Goal: Ask a question: Seek information or help from site administrators or community

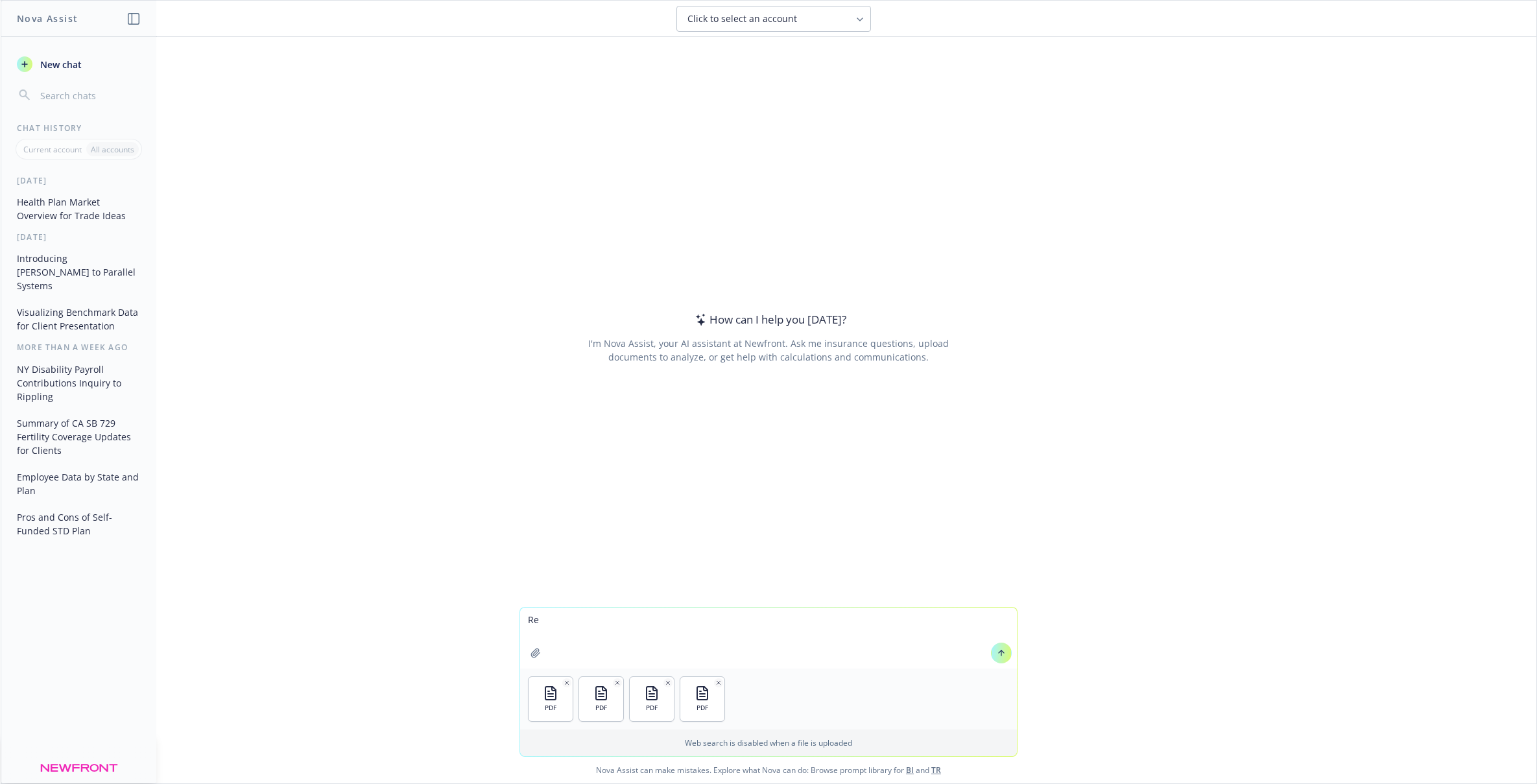
type textarea "R"
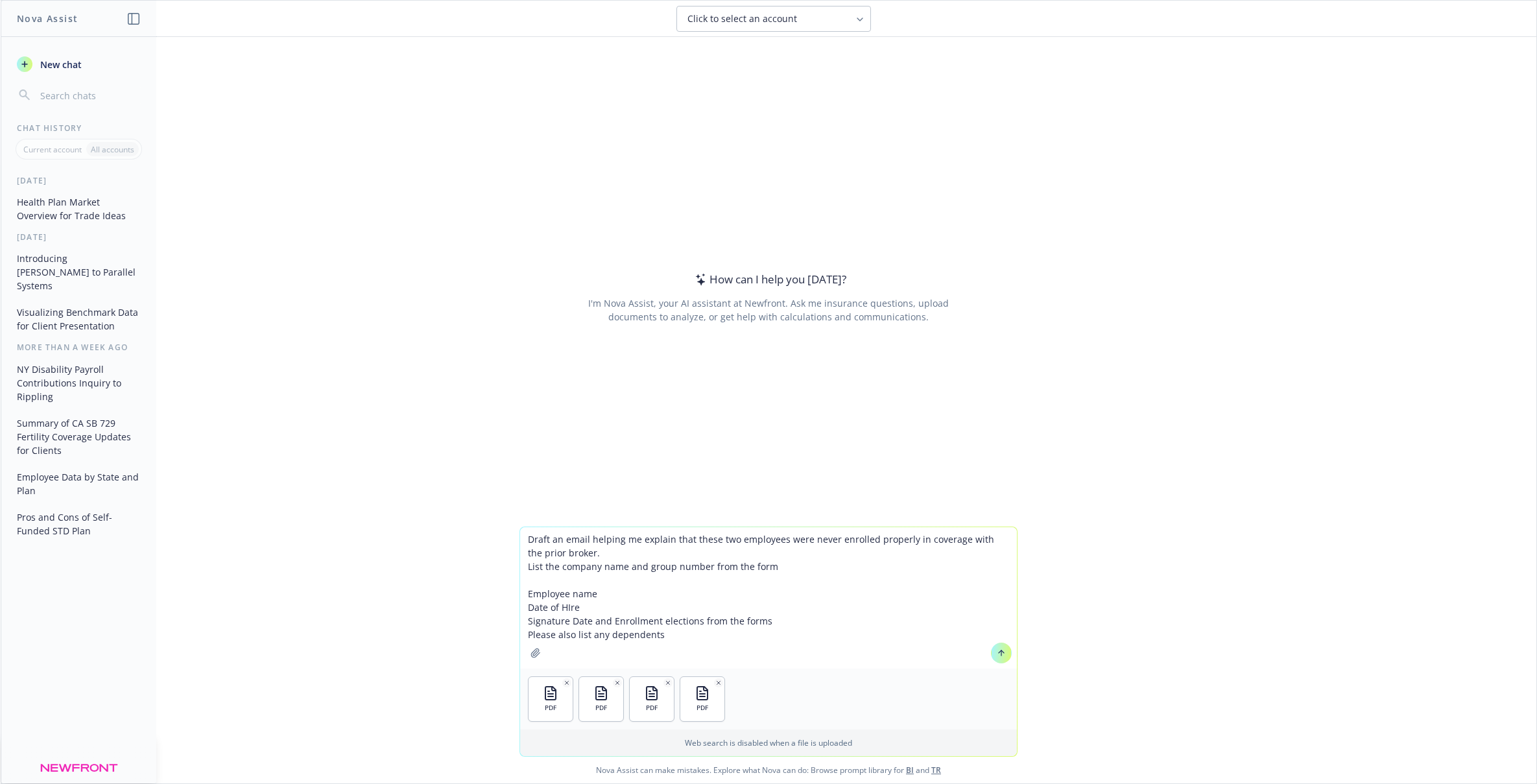
type textarea "Draft an email helping me explain that these two employees were never enrolled …"
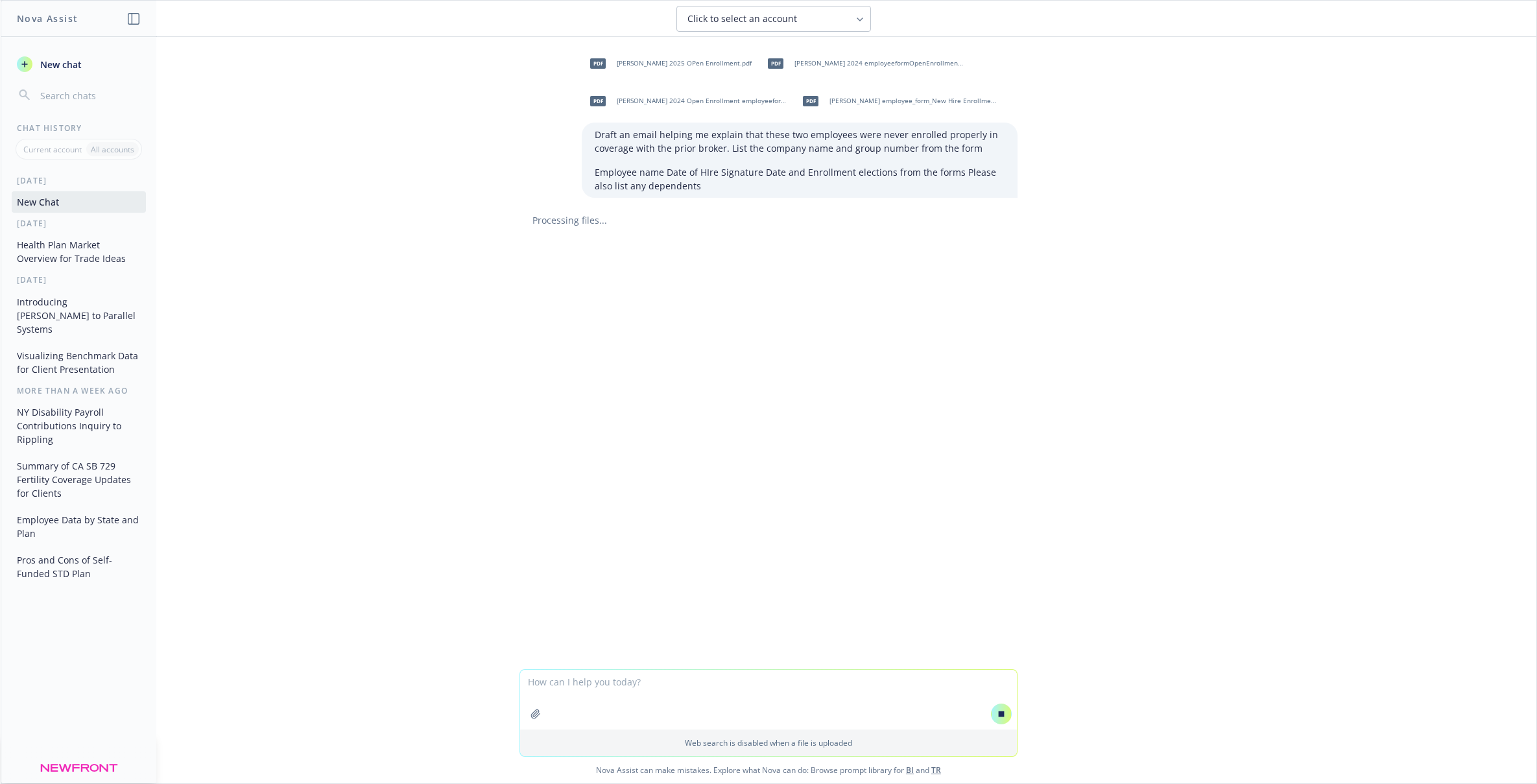
click at [571, 216] on div "Processing files..." at bounding box center [768, 220] width 499 height 14
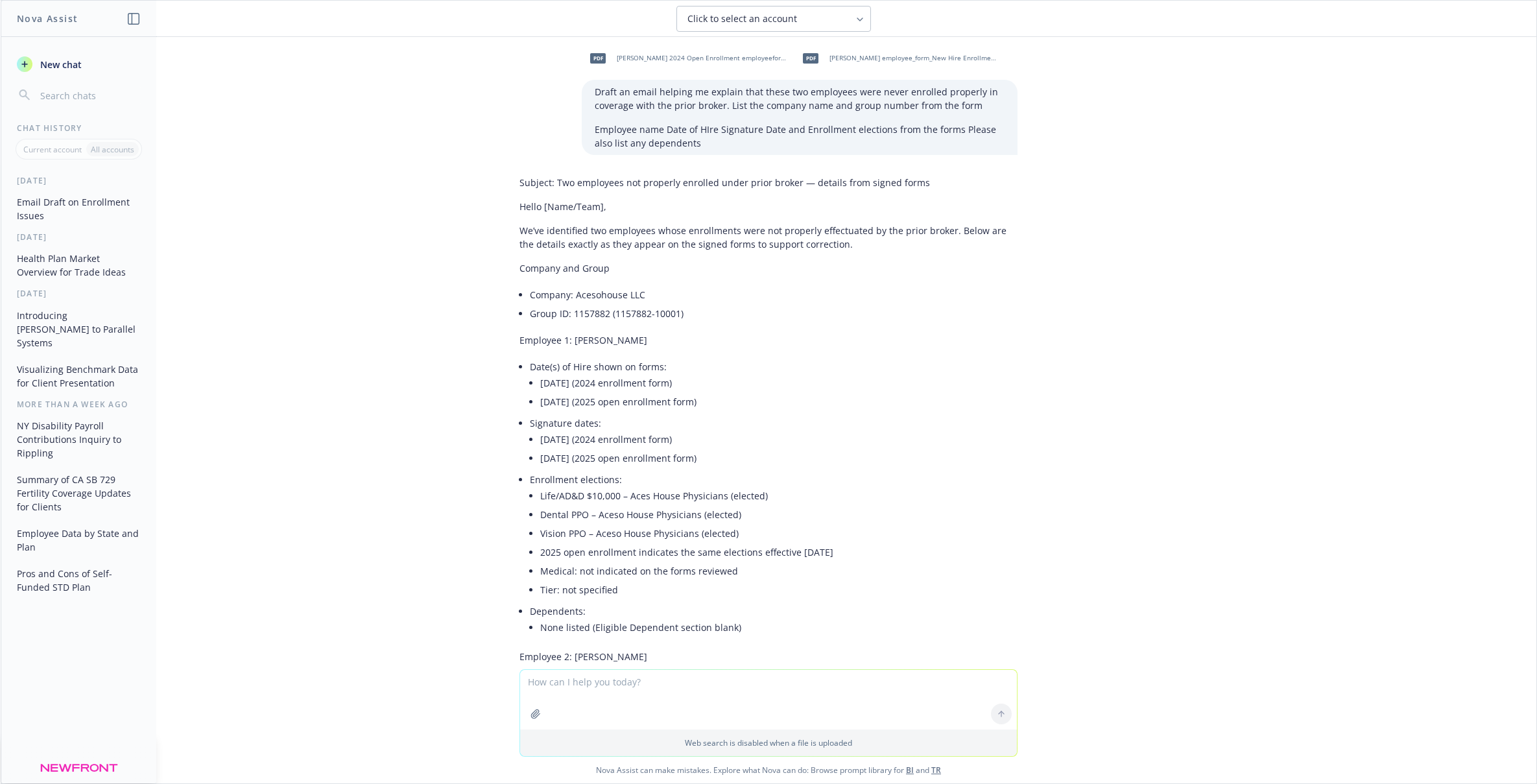
scroll to position [41, 0]
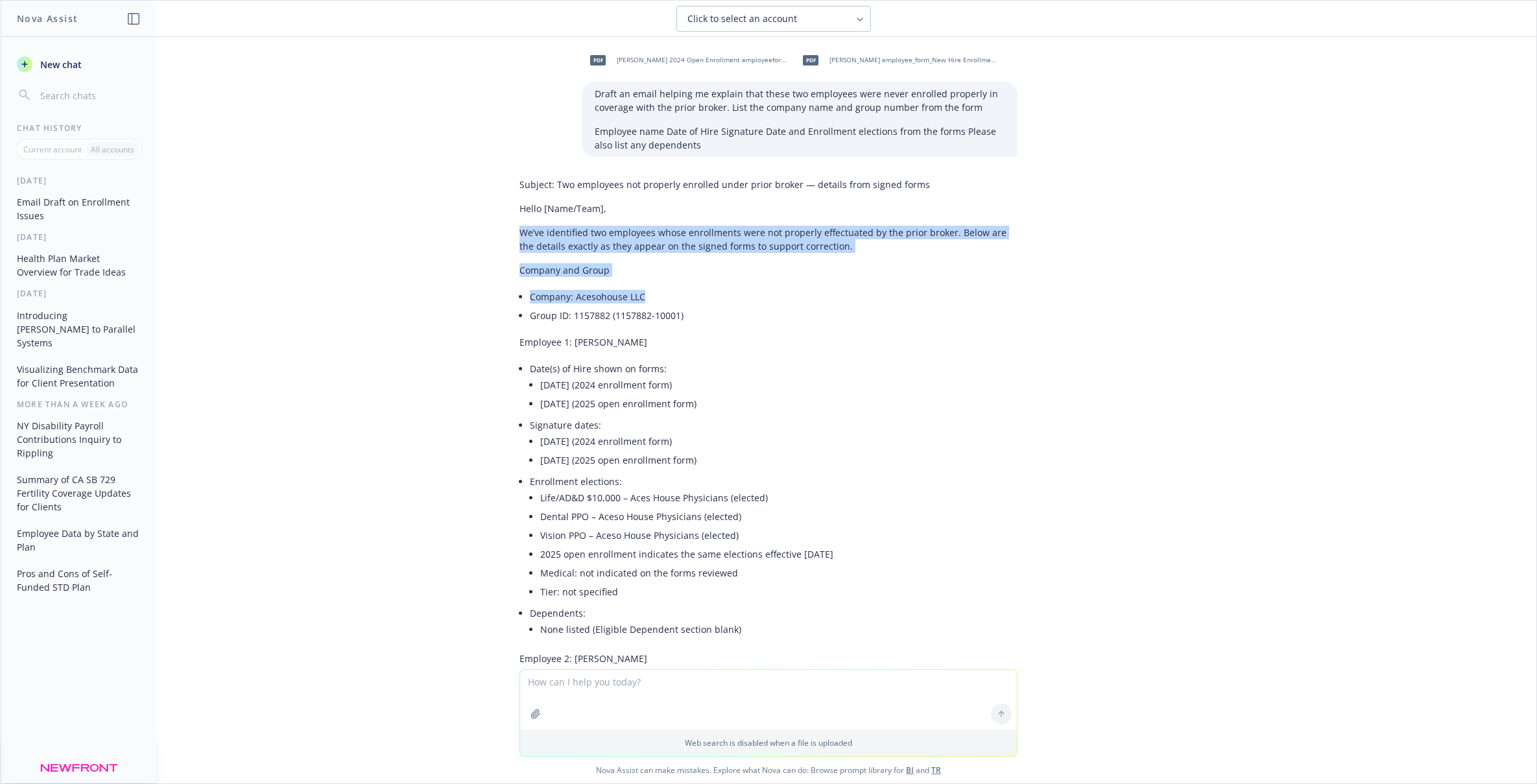
drag, startPoint x: 515, startPoint y: 234, endPoint x: 693, endPoint y: 297, distance: 188.8
click at [693, 297] on div "Subject: Two employees not properly enrolled under prior broker — details from …" at bounding box center [768, 617] width 519 height 889
click at [814, 246] on p "We’ve identified two employees whose enrollments were not properly effectuated …" at bounding box center [768, 239] width 499 height 27
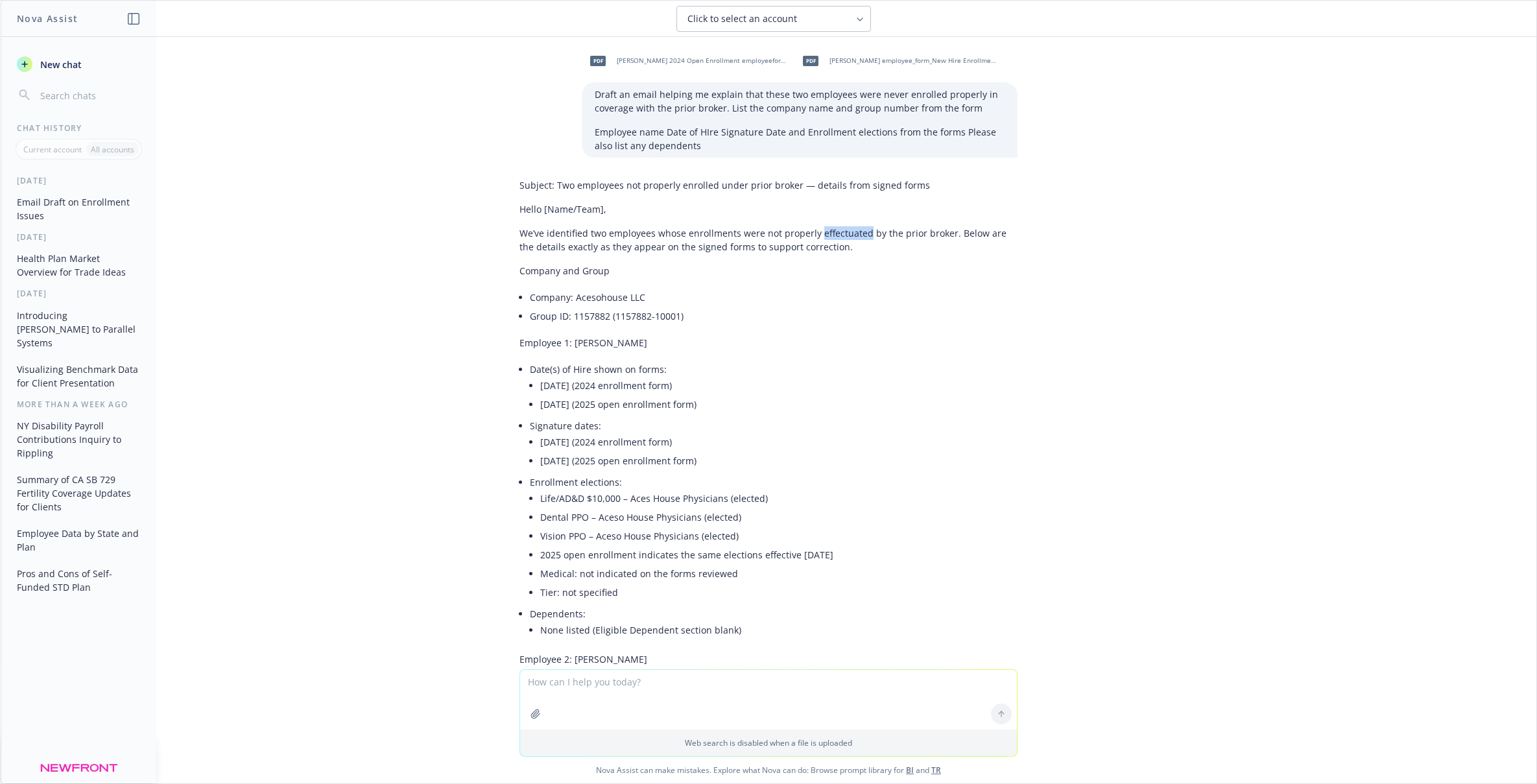
drag, startPoint x: 818, startPoint y: 231, endPoint x: 719, endPoint y: 258, distance: 102.6
click at [863, 232] on p "We’ve identified two employees whose enrollments were not properly effectuated …" at bounding box center [768, 240] width 499 height 27
click at [719, 258] on div "Subject: Two employees not properly enrolled under prior broker — details from …" at bounding box center [768, 604] width 499 height 866
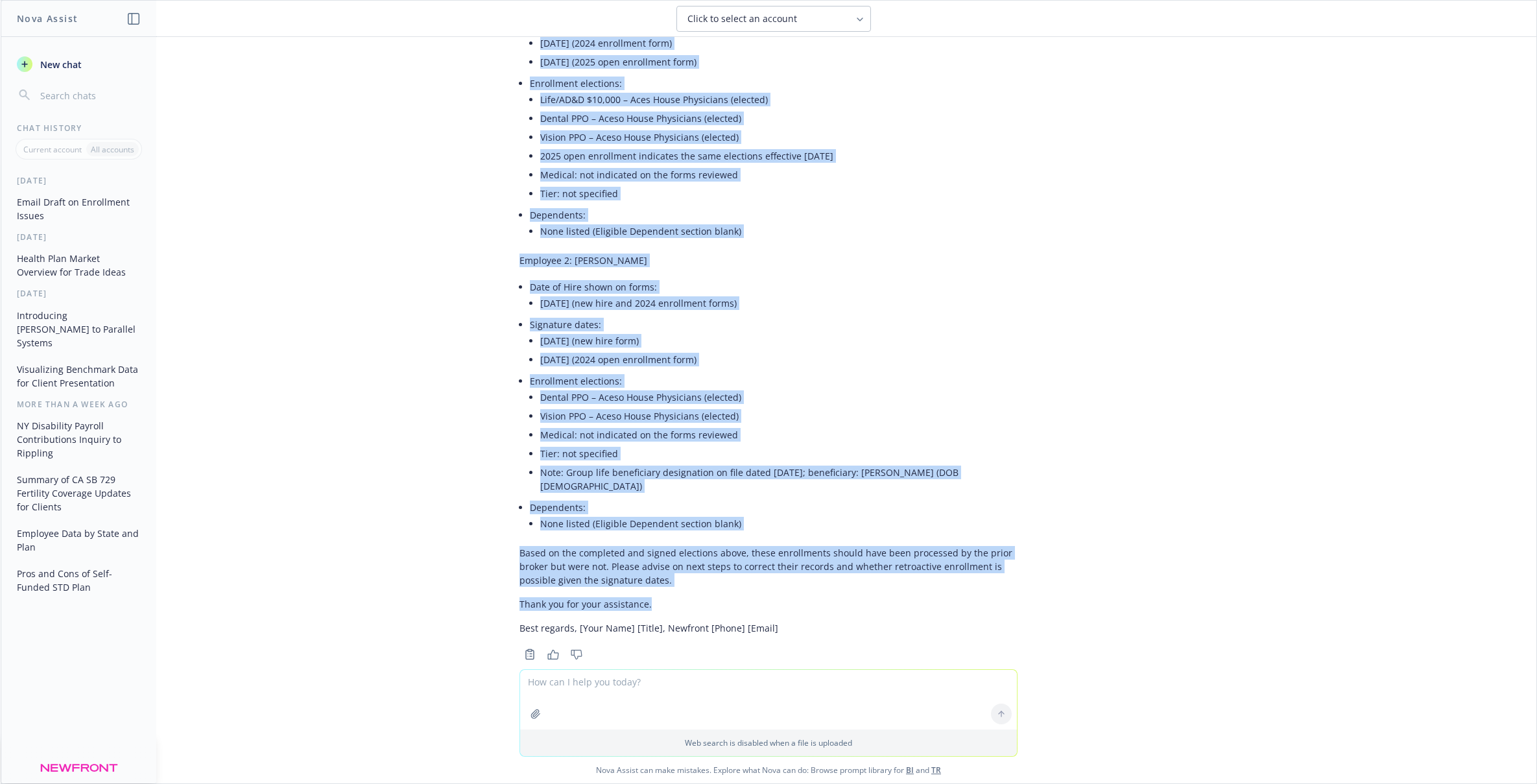
scroll to position [443, 0]
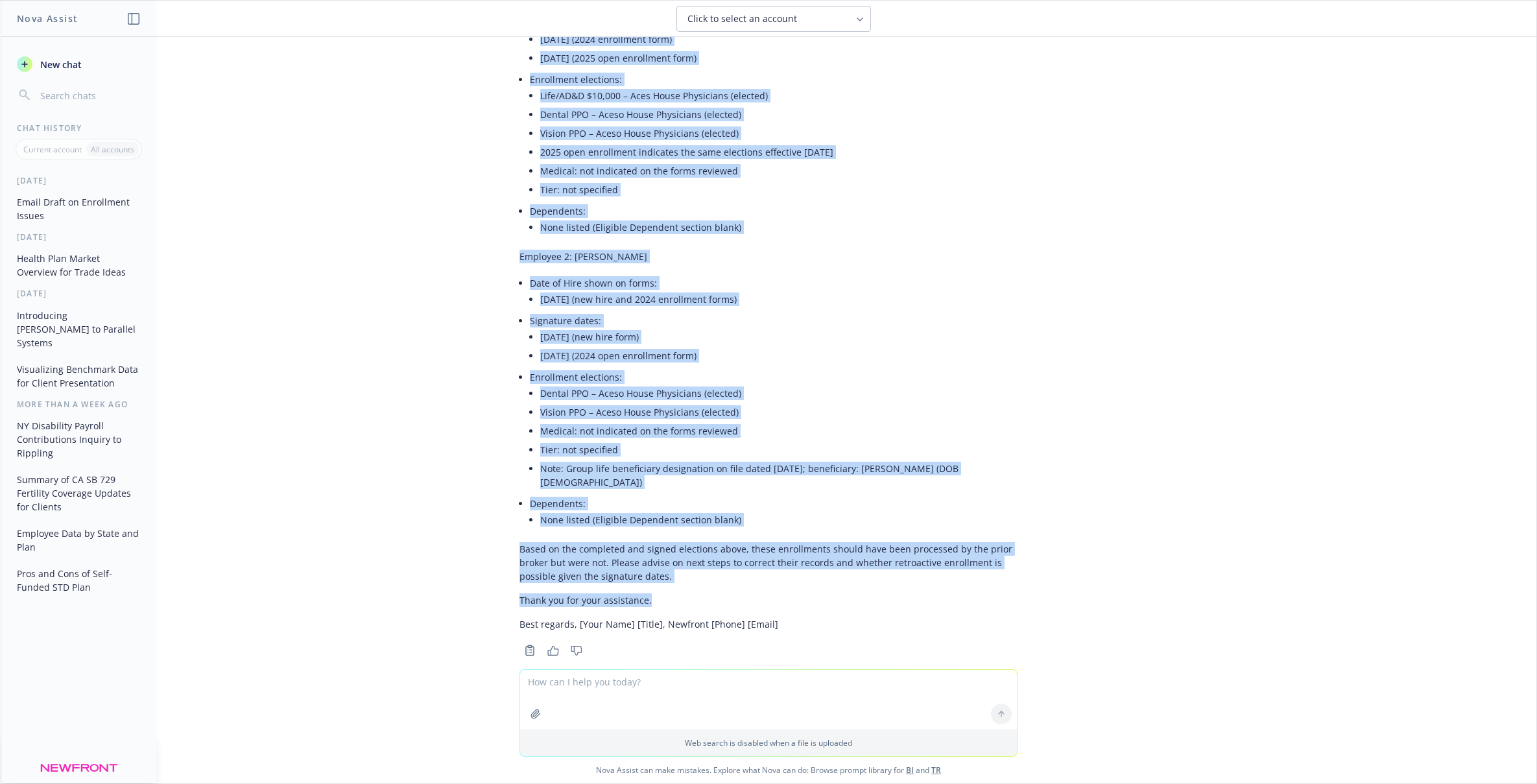
drag, startPoint x: 522, startPoint y: 210, endPoint x: 810, endPoint y: 589, distance: 476.0
click at [810, 589] on div "Subject: Two employees not properly enrolled under prior broker — details from …" at bounding box center [768, 203] width 499 height 866
copy div "Lorem [Ipsu/Dolo], Si’am consectetu adi elitseddo eiusm temporincid utla etd ma…"
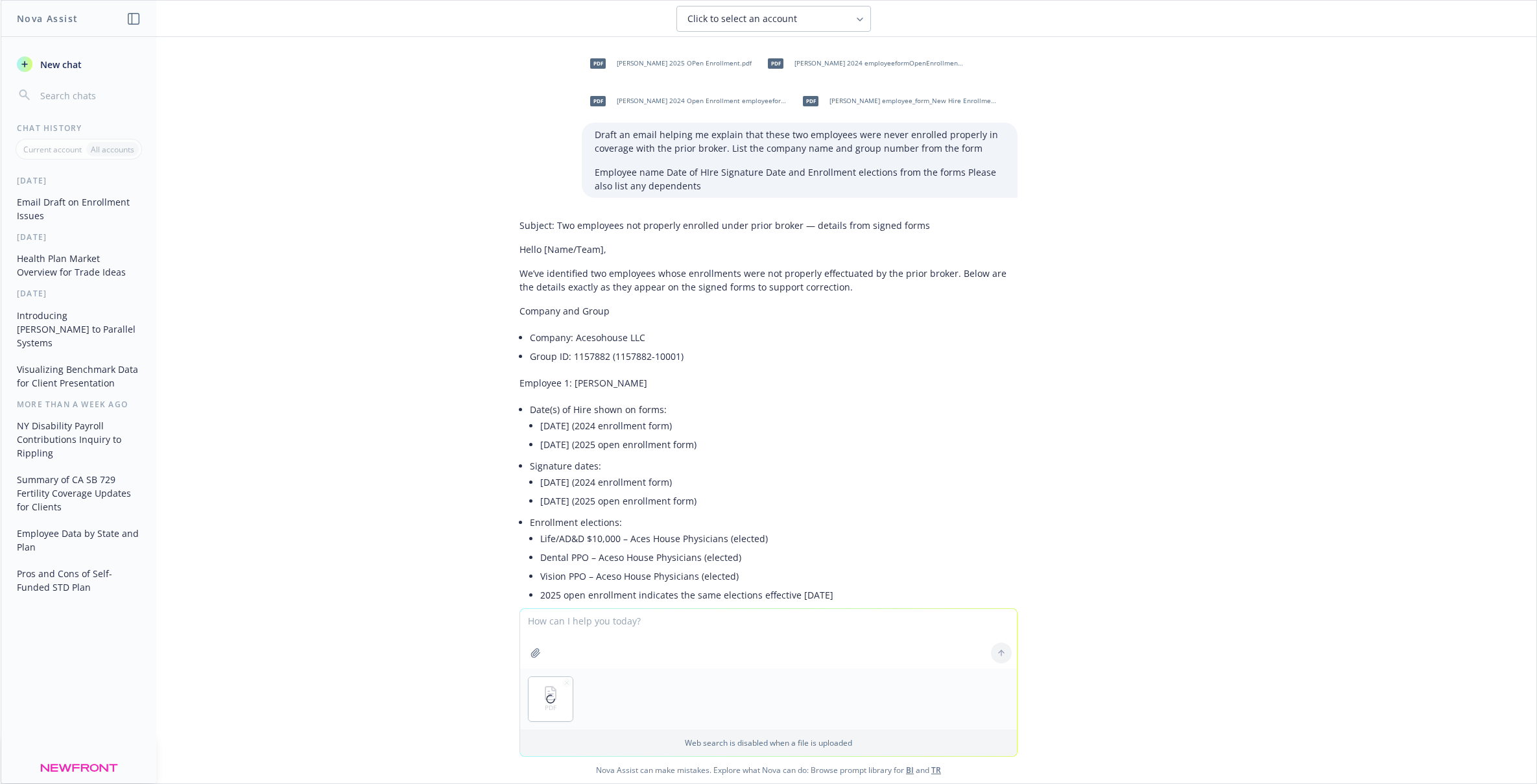
click at [585, 626] on textarea at bounding box center [768, 639] width 497 height 60
type textarea "draft a follow up email with this member stating he is showing as terminated 6/…"
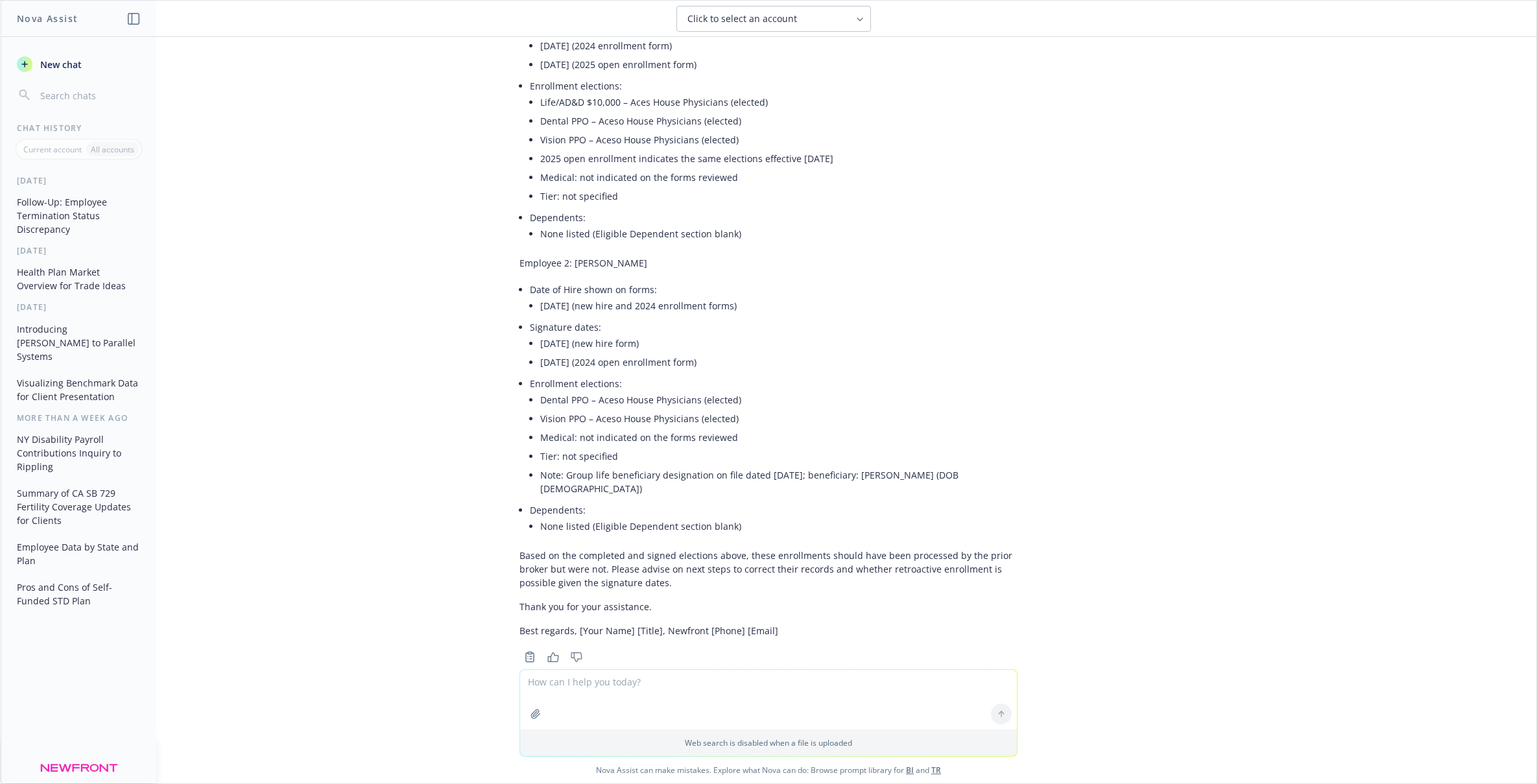
scroll to position [999, 0]
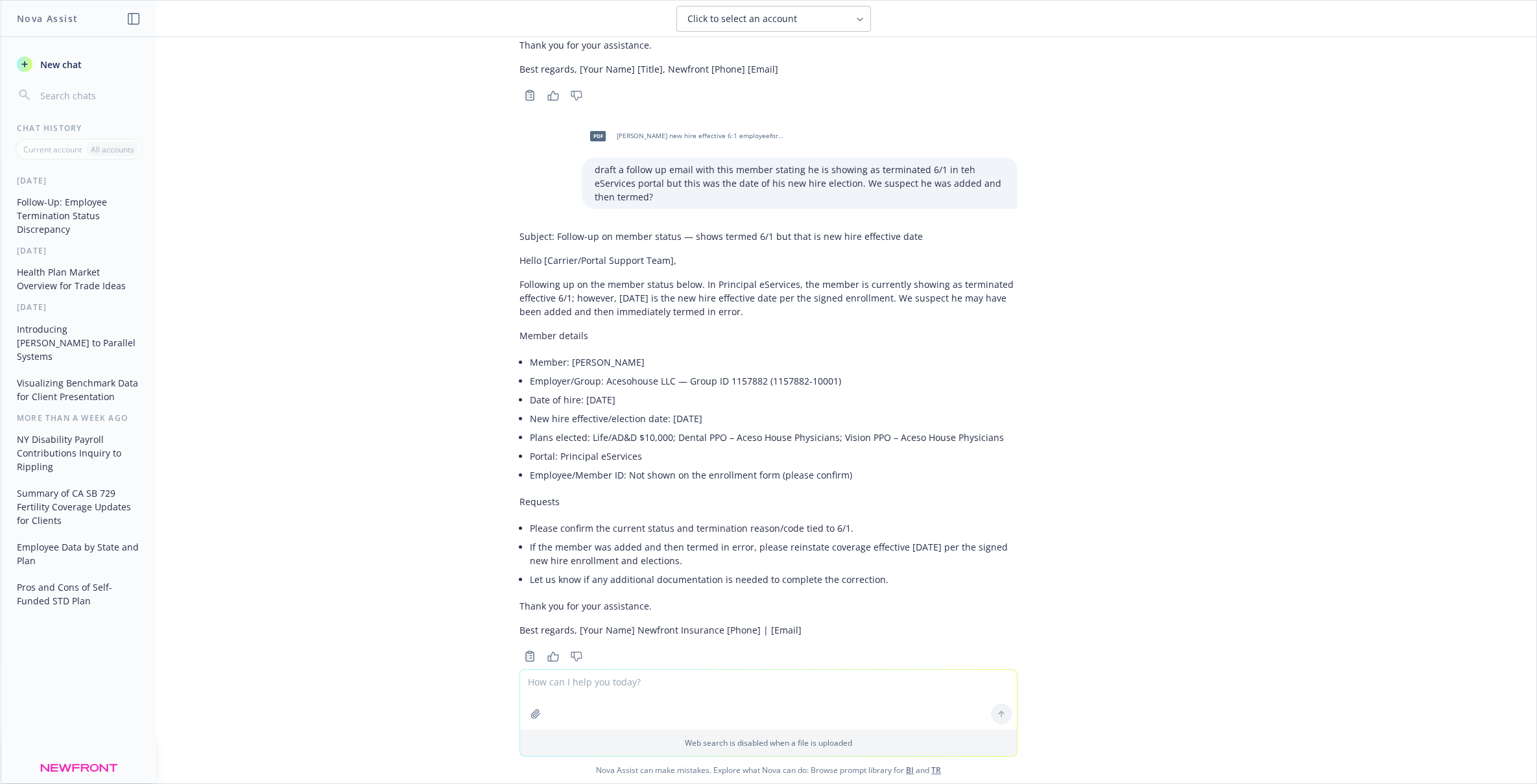
click at [606, 693] on textarea at bounding box center [768, 699] width 497 height 60
drag, startPoint x: 669, startPoint y: 683, endPoint x: 580, endPoint y: 680, distance: 89.1
click at [580, 680] on textarea "Please add [PERSON_NAME]" at bounding box center [768, 699] width 497 height 61
click at [567, 682] on icon "button" at bounding box center [567, 683] width 6 height 6
click at [669, 679] on textarea "Please add [PERSON_NAME]" at bounding box center [768, 699] width 497 height 61
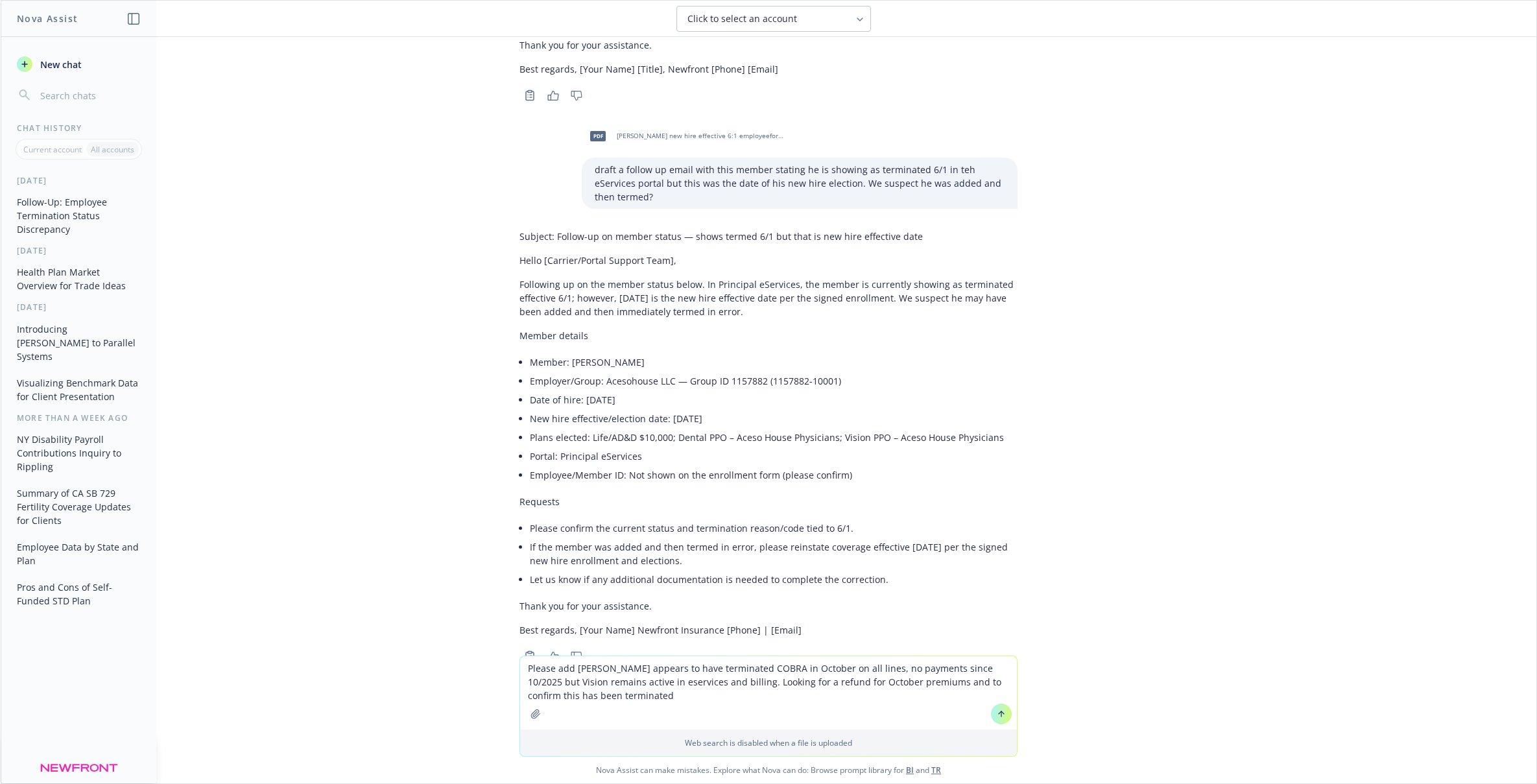
click at [857, 685] on textarea "Please add [PERSON_NAME] appears to have terminated COBRA in October on all lin…" at bounding box center [768, 693] width 497 height 73
click at [880, 680] on textarea "Please add [PERSON_NAME] appears to have terminated COBRA in October on all lin…" at bounding box center [768, 693] width 497 height 73
click at [876, 683] on textarea "Please add [PERSON_NAME] appears to have terminated COBRA in October on all lin…" at bounding box center [768, 693] width 497 height 73
click at [829, 694] on textarea "Please add [PERSON_NAME] appears to have terminated COBRA in October on all lin…" at bounding box center [768, 693] width 497 height 73
drag, startPoint x: 822, startPoint y: 696, endPoint x: 742, endPoint y: 696, distance: 80.0
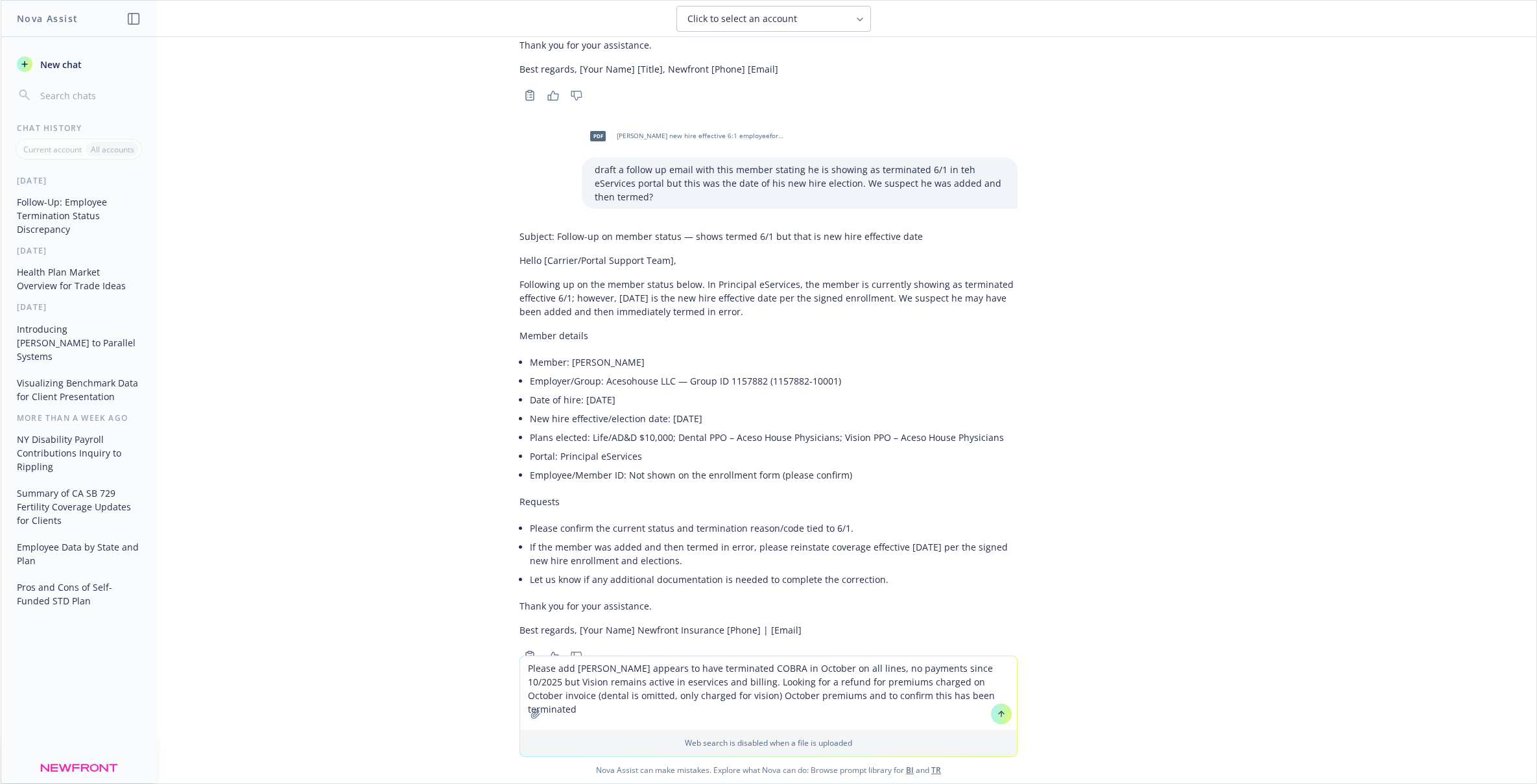
click at [742, 696] on textarea "Please add [PERSON_NAME] appears to have terminated COBRA in October on all lin…" at bounding box center [768, 693] width 497 height 73
click at [924, 695] on textarea "Please add [PERSON_NAME] appears to have terminated COBRA in October on all lin…" at bounding box center [768, 693] width 497 height 73
type textarea "Please add [PERSON_NAME] appears to have terminated COBRA in October on all lin…"
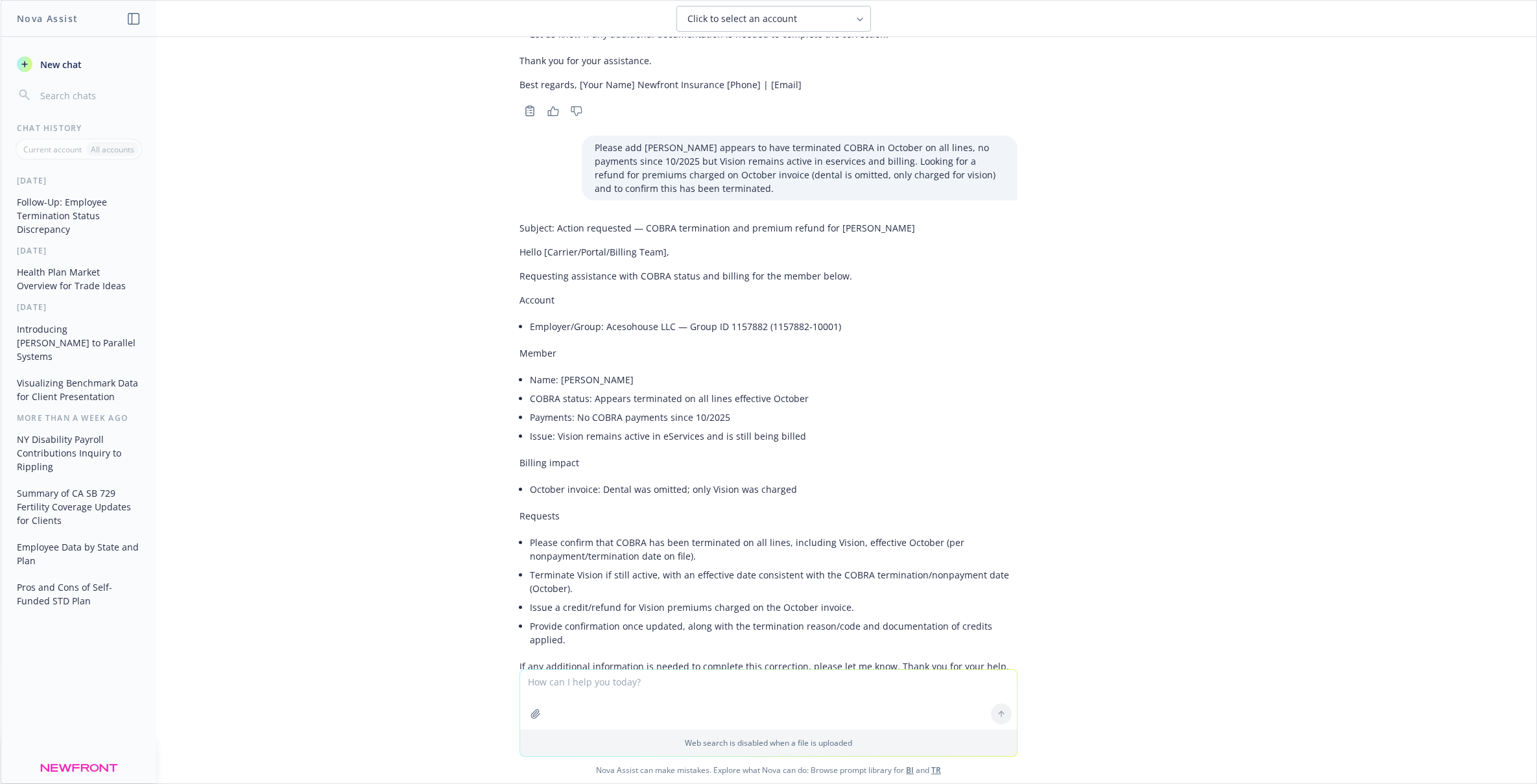
scroll to position [1566, 0]
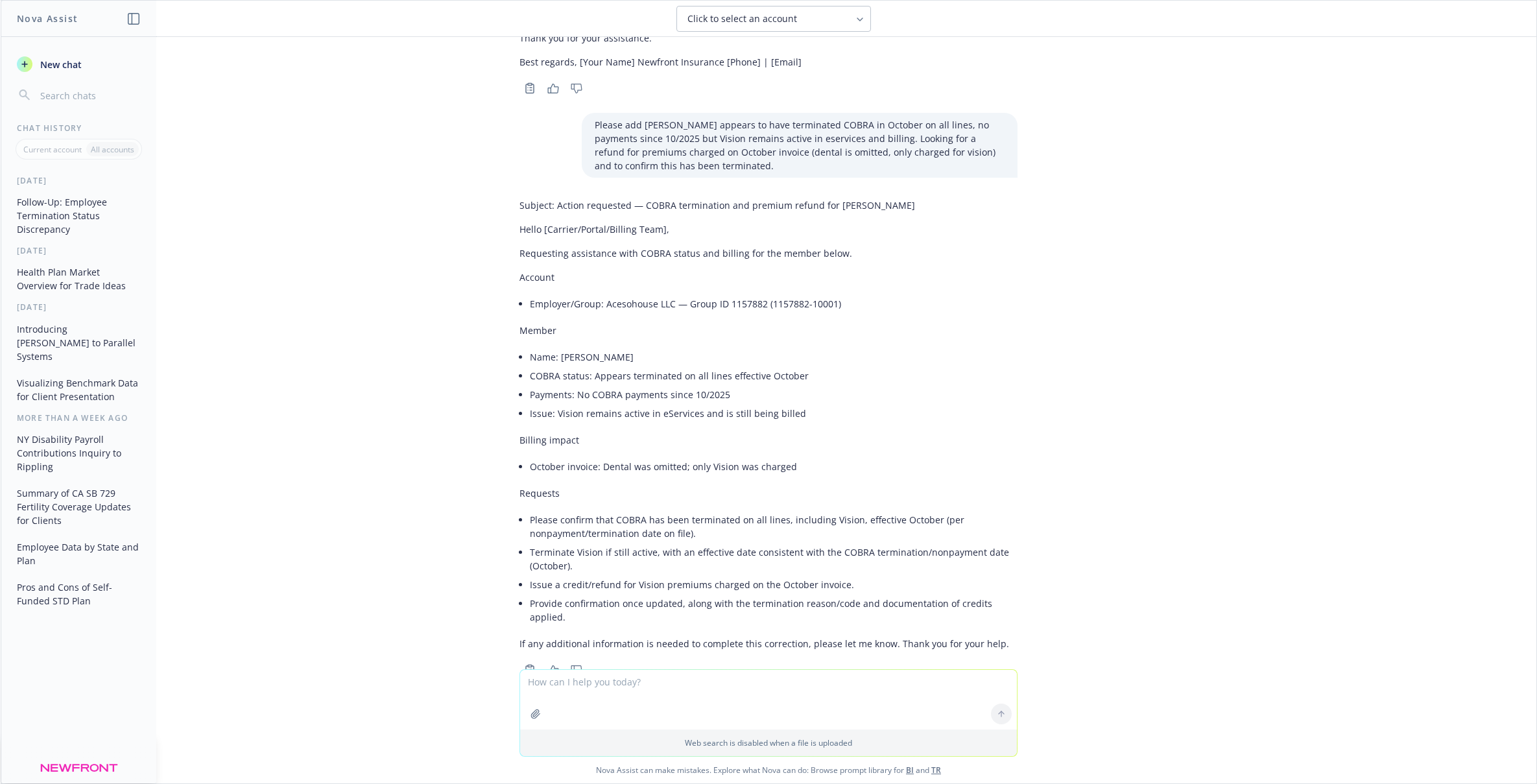
click at [839, 385] on li "Payments: No COBRA payments since 10/2025" at bounding box center [774, 395] width 488 height 19
drag, startPoint x: 524, startPoint y: 215, endPoint x: 518, endPoint y: 221, distance: 8.5
click at [524, 215] on div "Subject: Action requested — COBRA termination and premium refund for [PERSON_NA…" at bounding box center [768, 424] width 499 height 463
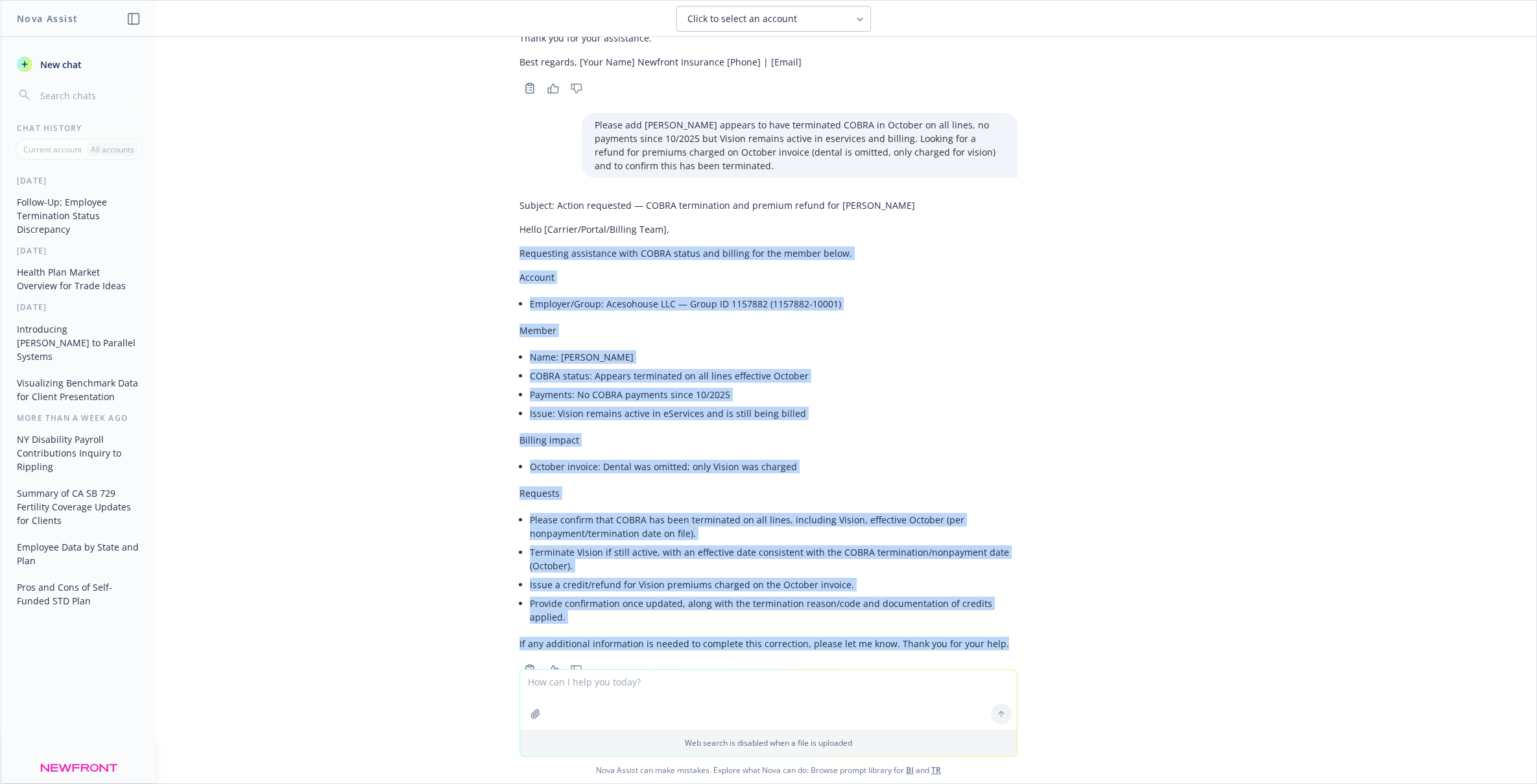
drag, startPoint x: 515, startPoint y: 226, endPoint x: 1015, endPoint y: 601, distance: 625.0
click at [1015, 601] on div "Subject: Action requested — COBRA termination and premium refund for [PERSON_NA…" at bounding box center [768, 435] width 519 height 486
copy div "Loremipsum dolorsitam cons ADIPI elitse doe tempori utl etd magnaa enima. Minim…"
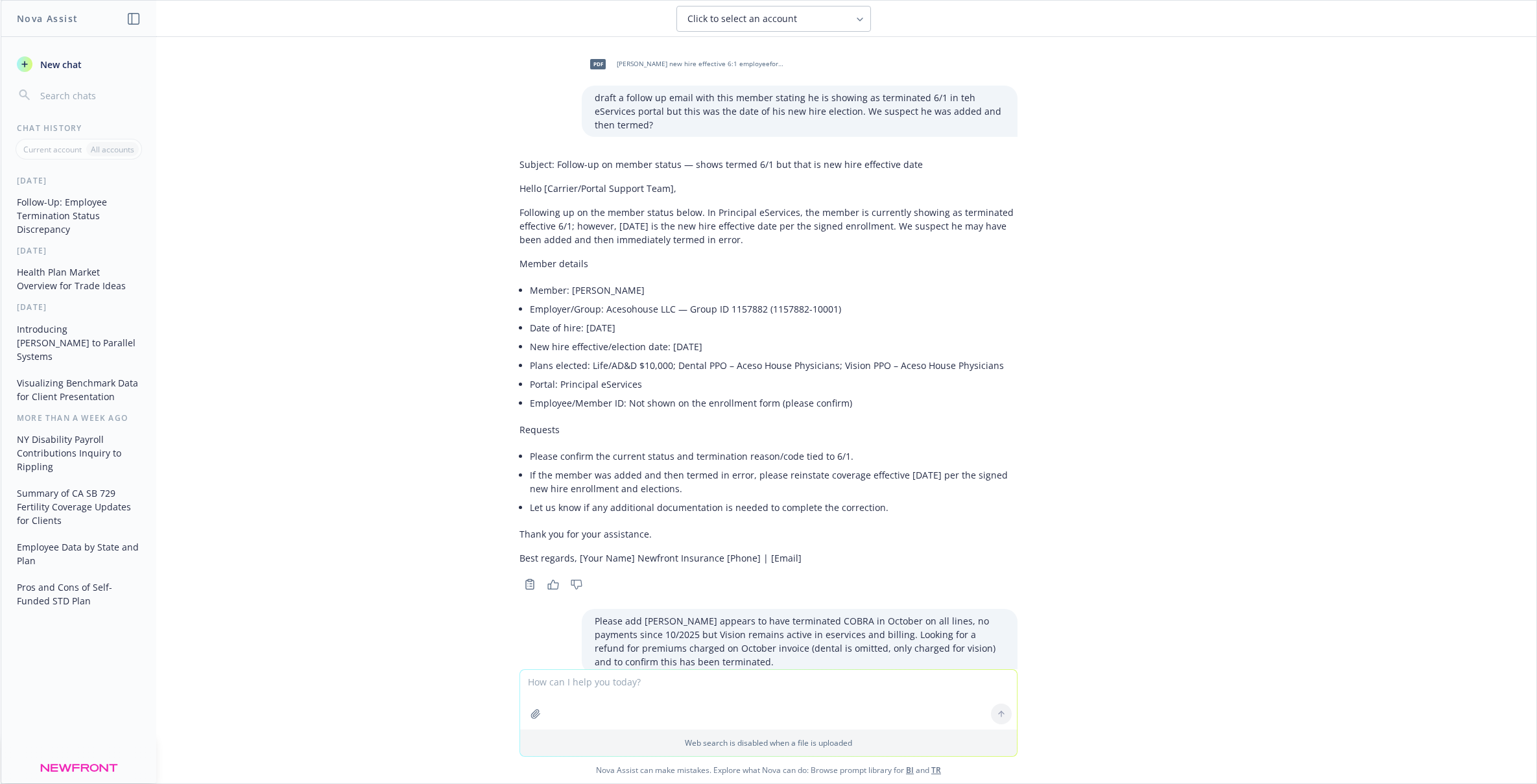
scroll to position [1069, 0]
drag, startPoint x: 533, startPoint y: 194, endPoint x: 526, endPoint y: 191, distance: 7.6
click at [530, 207] on p "Following up on the member status below. In Principal eServices, the member is …" at bounding box center [768, 227] width 499 height 41
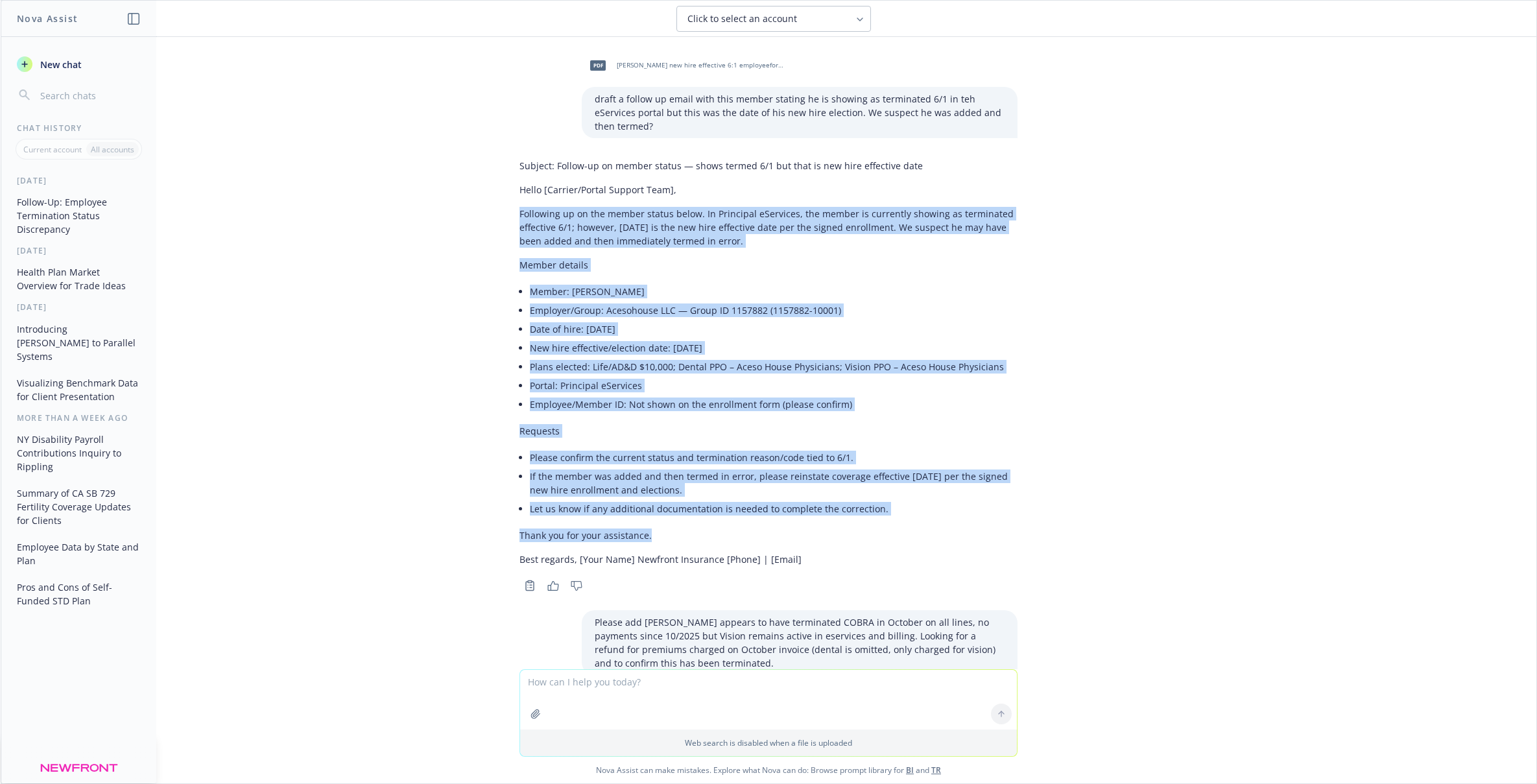
drag, startPoint x: 518, startPoint y: 187, endPoint x: 890, endPoint y: 512, distance: 494.0
click at [890, 512] on div "Subject: Follow-up on member status — shows termed 6/1 but that is new hire eff…" at bounding box center [768, 374] width 519 height 441
copy div "Loremipsu do si ame consec adipis elits. Do Eiusmodte iNcididun, utl etdolo ma …"
